Goal: Task Accomplishment & Management: Use online tool/utility

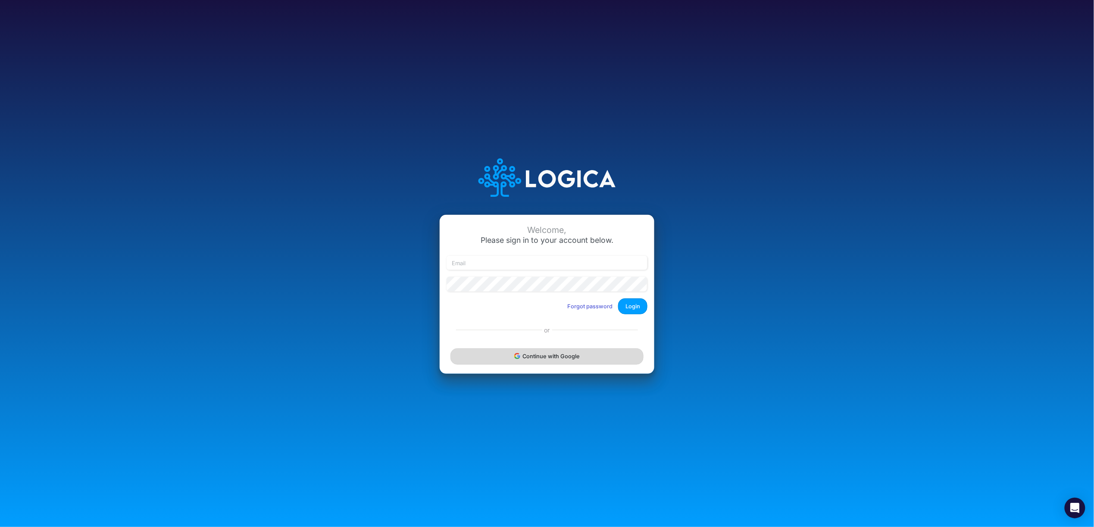
click at [555, 354] on button "Continue with Google" at bounding box center [546, 357] width 193 height 16
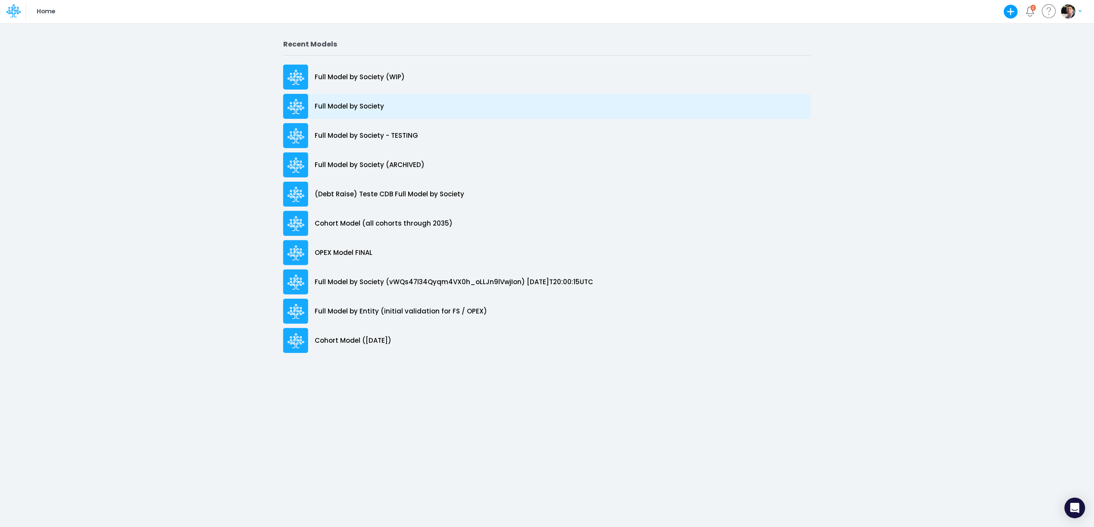
click at [330, 110] on p "Full Model by Society" at bounding box center [349, 107] width 69 height 10
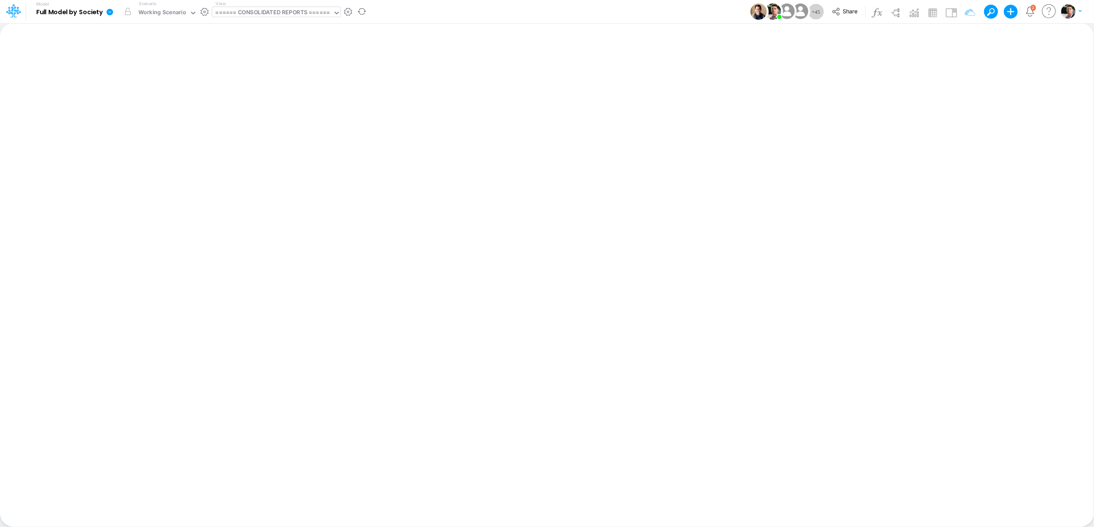
click at [281, 12] on div "====== CONSOLIDATED REPORTS ======" at bounding box center [272, 13] width 114 height 10
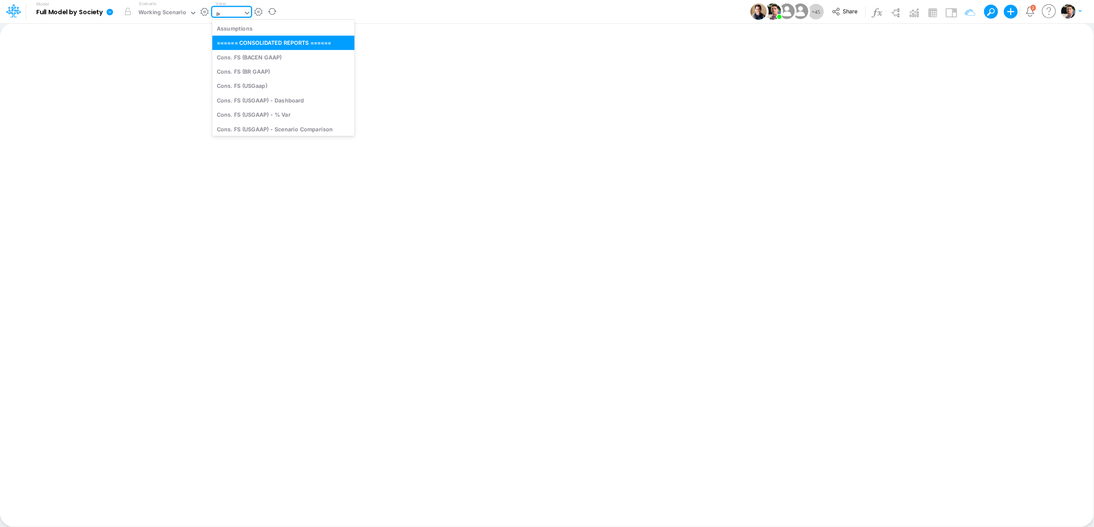
type input "adv"
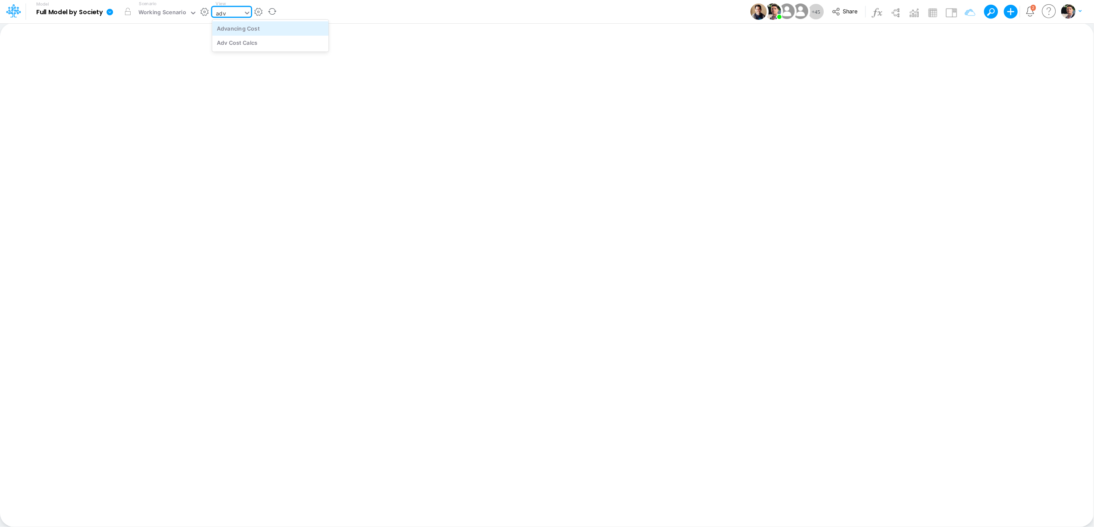
click at [232, 25] on div "Advancing Cost" at bounding box center [270, 28] width 116 height 14
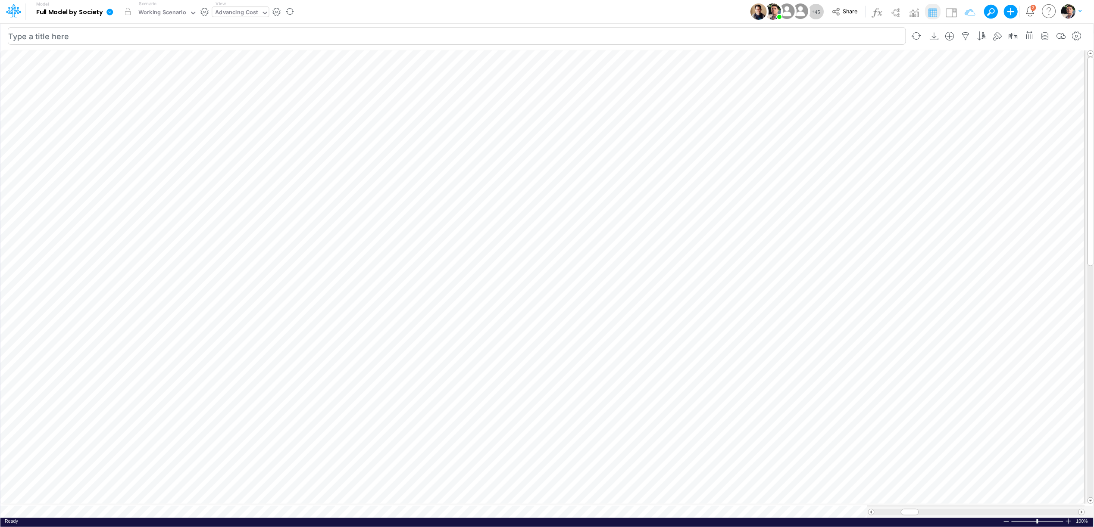
scroll to position [0, 0]
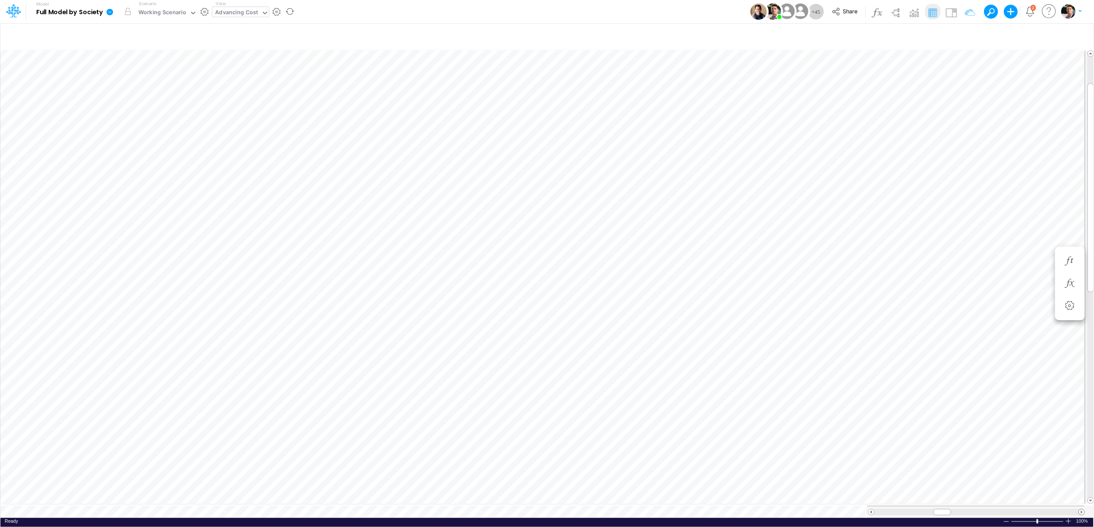
click at [1082, 510] on span at bounding box center [1082, 513] width 6 height 6
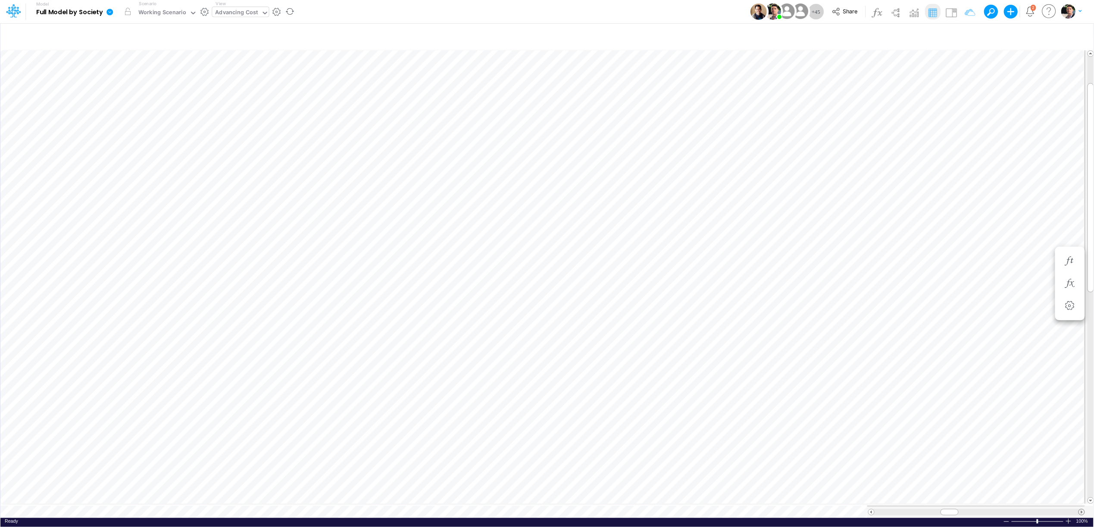
click at [1082, 510] on span at bounding box center [1082, 513] width 6 height 6
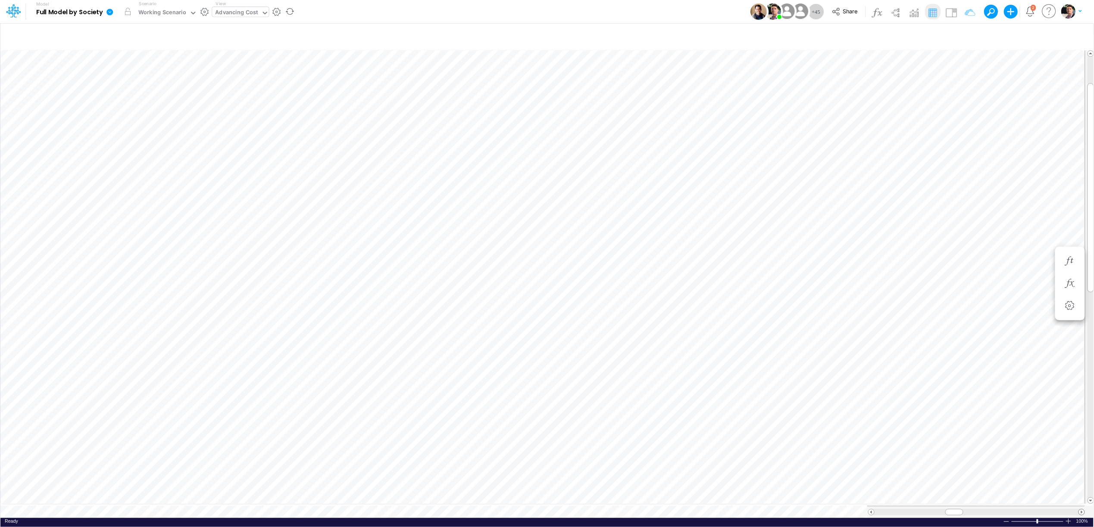
click at [1082, 510] on span at bounding box center [1082, 513] width 6 height 6
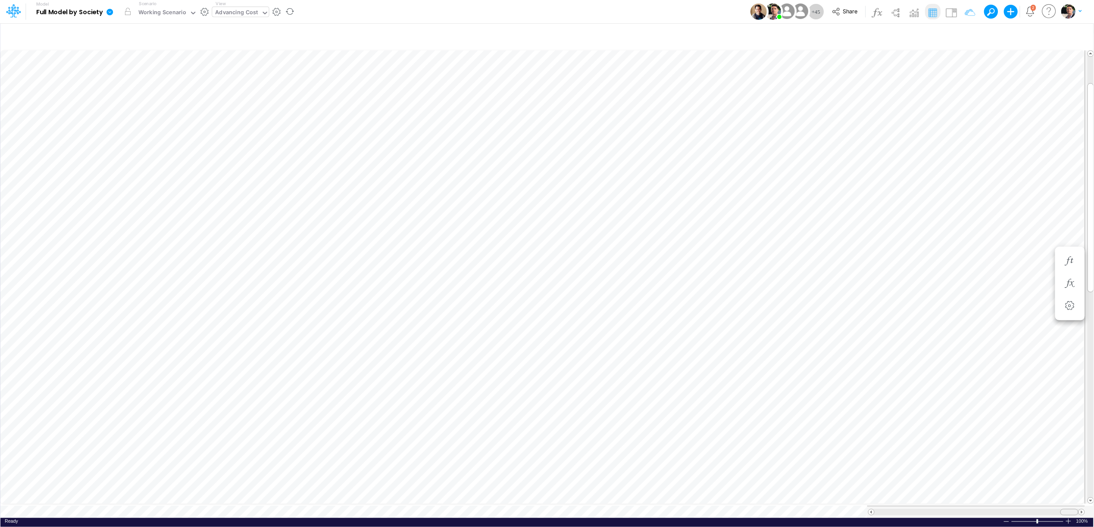
drag, startPoint x: 957, startPoint y: 508, endPoint x: 1079, endPoint y: 511, distance: 122.0
click at [1079, 511] on div at bounding box center [976, 512] width 217 height 6
click at [873, 510] on span at bounding box center [871, 513] width 6 height 6
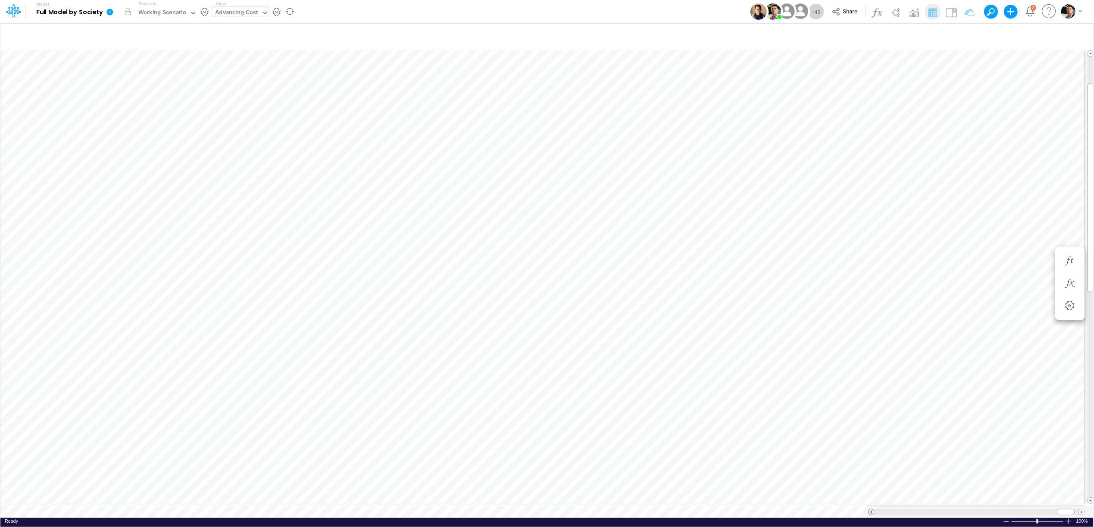
click at [873, 510] on span at bounding box center [871, 513] width 6 height 6
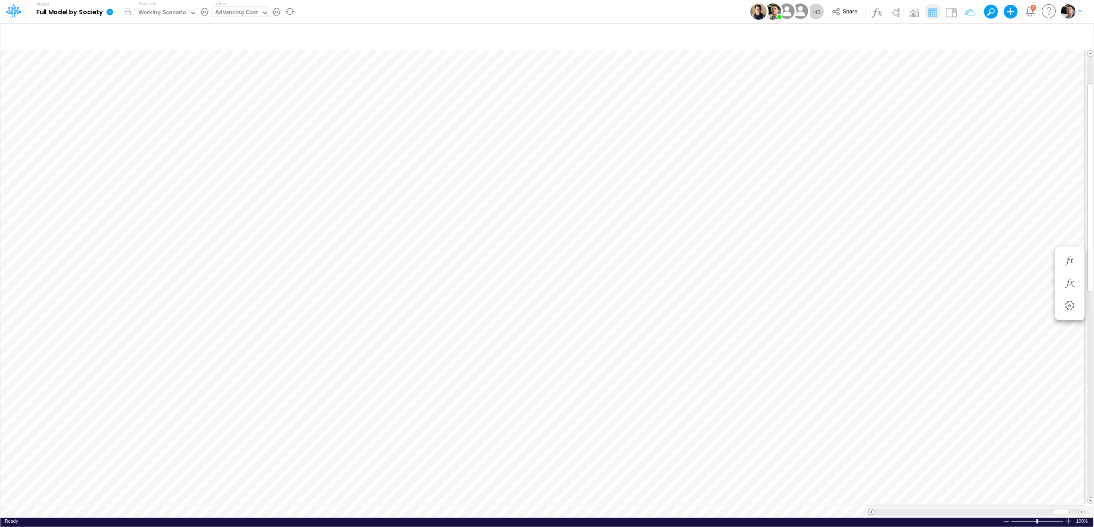
click at [873, 510] on span at bounding box center [871, 513] width 6 height 6
click at [200, 508] on icon "button" at bounding box center [199, 504] width 13 height 9
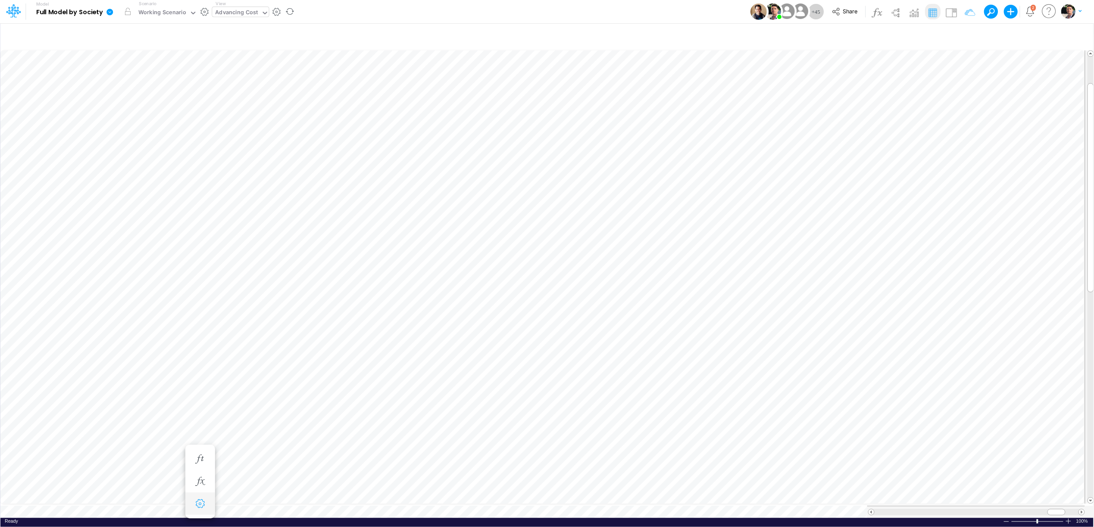
select select "sum"
select select "field"
select select "Percentage"
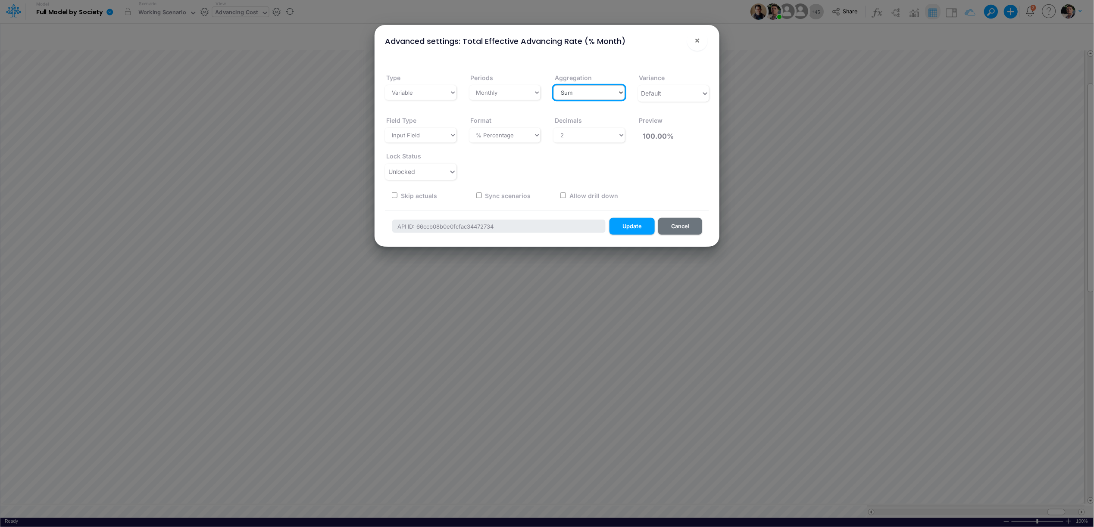
click at [603, 95] on select "Select a type Sum First Last Average Calculated" at bounding box center [589, 92] width 72 height 15
select select "last"
click at [553, 85] on select "Select a type Sum First Last Average Calculated" at bounding box center [589, 92] width 72 height 15
click at [630, 218] on button "Update" at bounding box center [631, 226] width 45 height 17
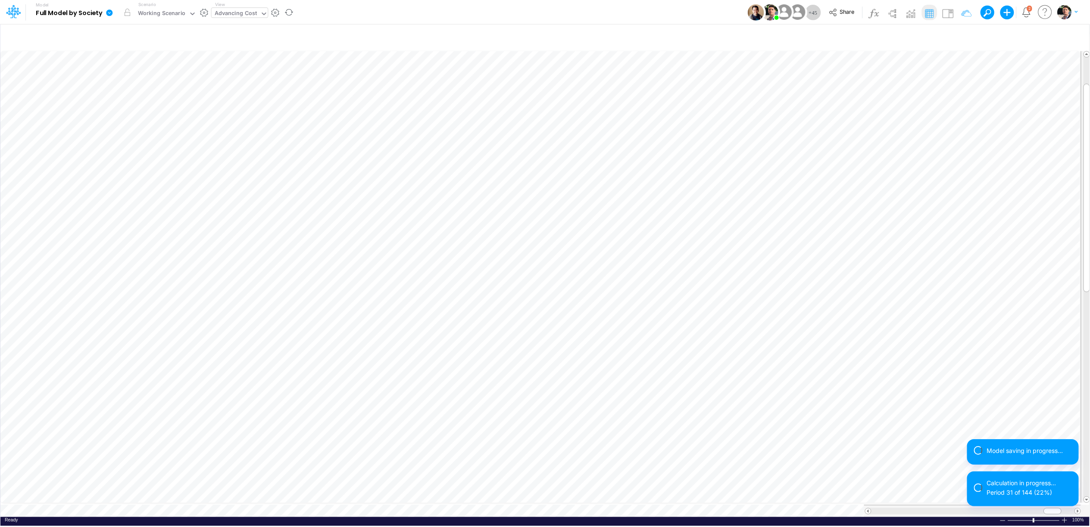
scroll to position [0, 0]
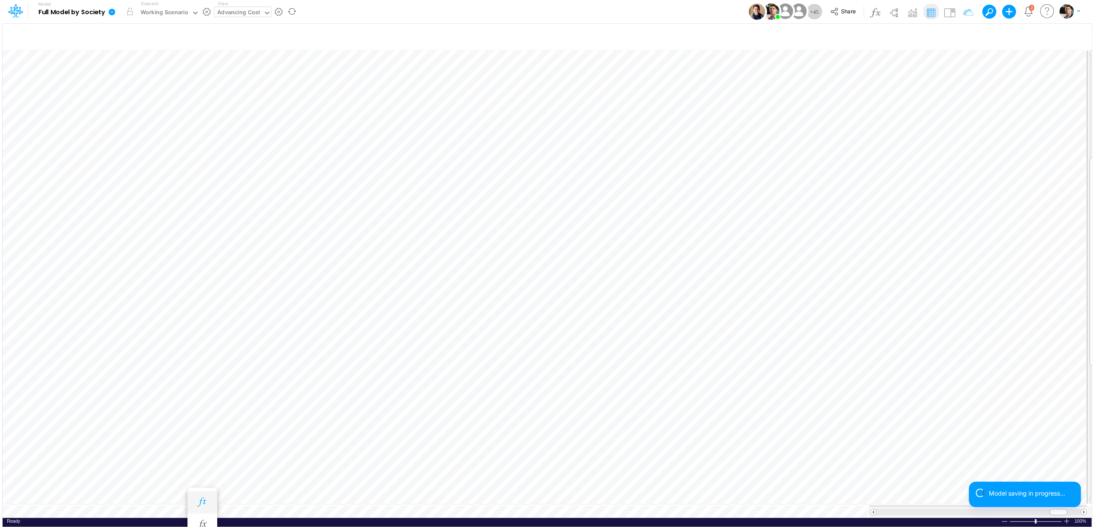
scroll to position [0, 0]
click at [198, 325] on icon "button" at bounding box center [199, 326] width 13 height 9
click at [198, 311] on button "button" at bounding box center [200, 304] width 16 height 17
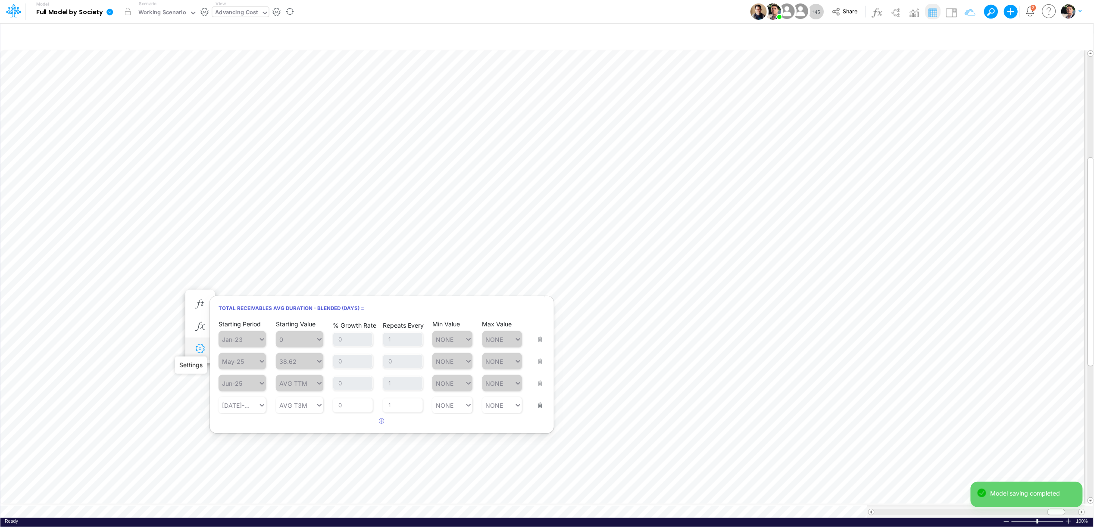
click at [196, 349] on icon "button" at bounding box center [199, 349] width 13 height 9
select select "sum"
select select "field"
select select "Number"
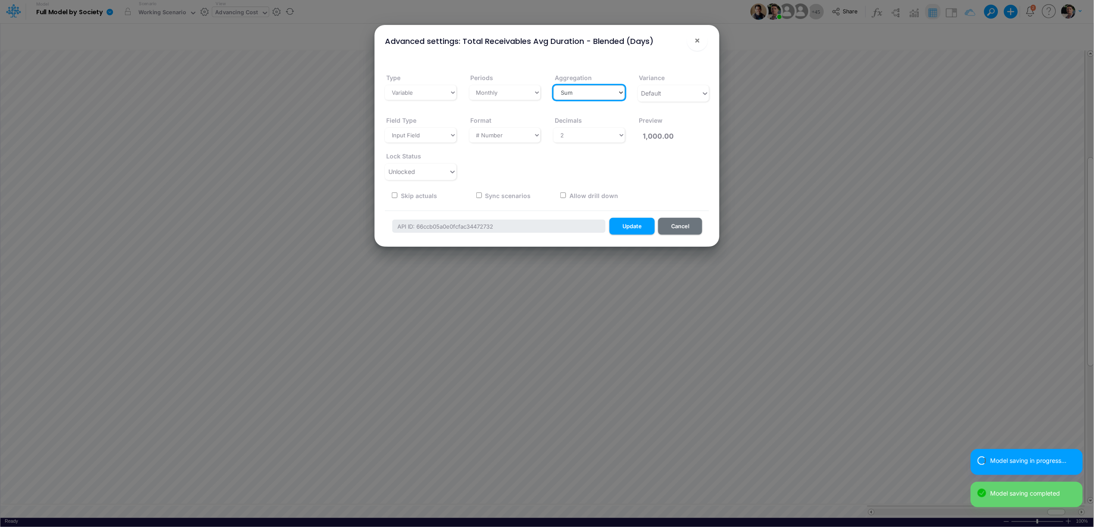
click at [596, 94] on select "Select a type Sum First Last Average Calculated" at bounding box center [589, 92] width 72 height 15
select select "last"
click at [553, 85] on select "Select a type Sum First Last Average Calculated" at bounding box center [589, 92] width 72 height 15
click at [630, 226] on button "Update" at bounding box center [631, 226] width 45 height 17
